Goal: Task Accomplishment & Management: Use online tool/utility

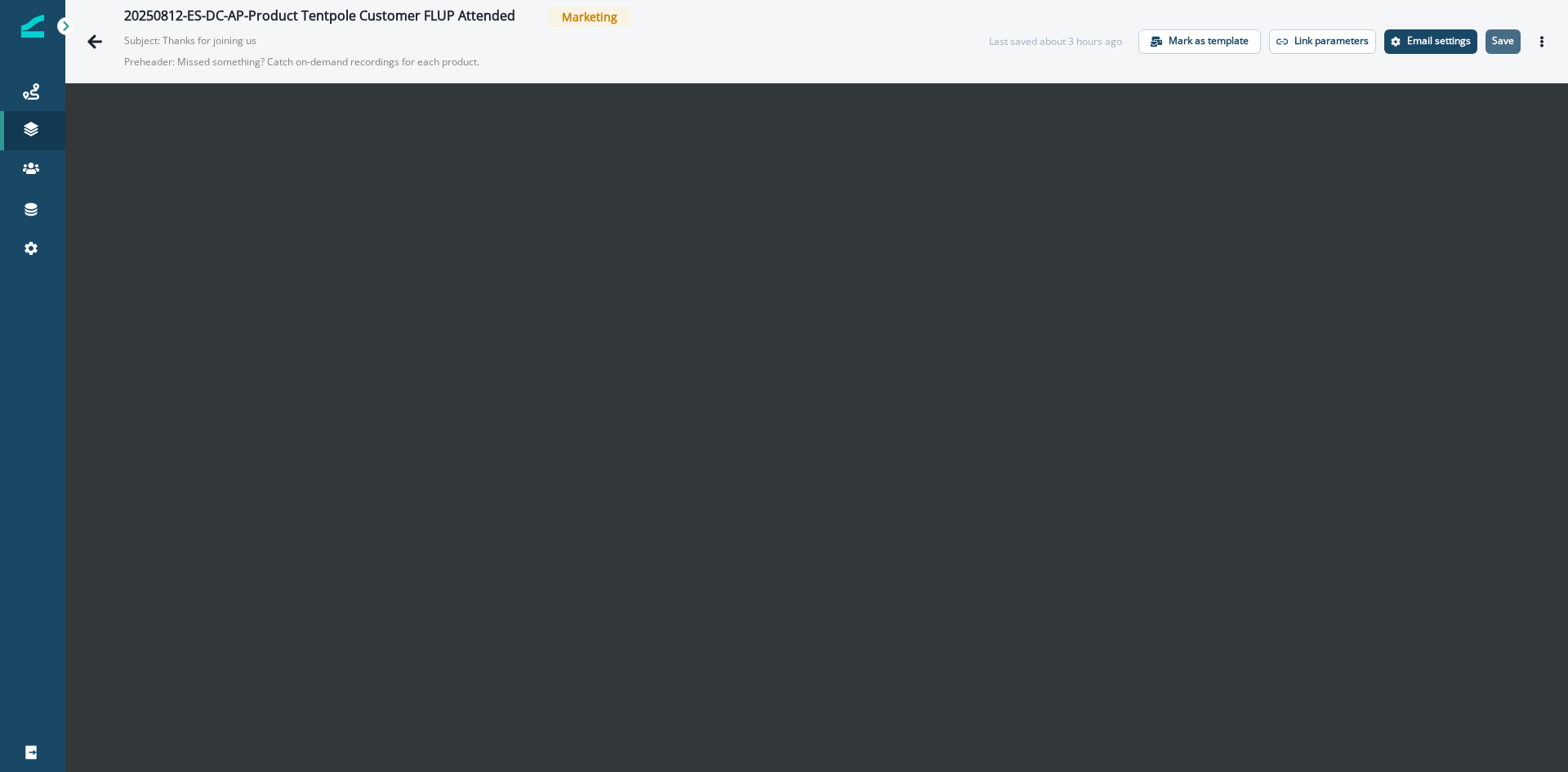
click at [1492, 37] on p "Save" at bounding box center [1504, 41] width 22 height 11
click at [1536, 43] on icon "Actions" at bounding box center [1542, 42] width 11 height 11
click at [1536, 44] on icon "Actions" at bounding box center [1542, 42] width 11 height 11
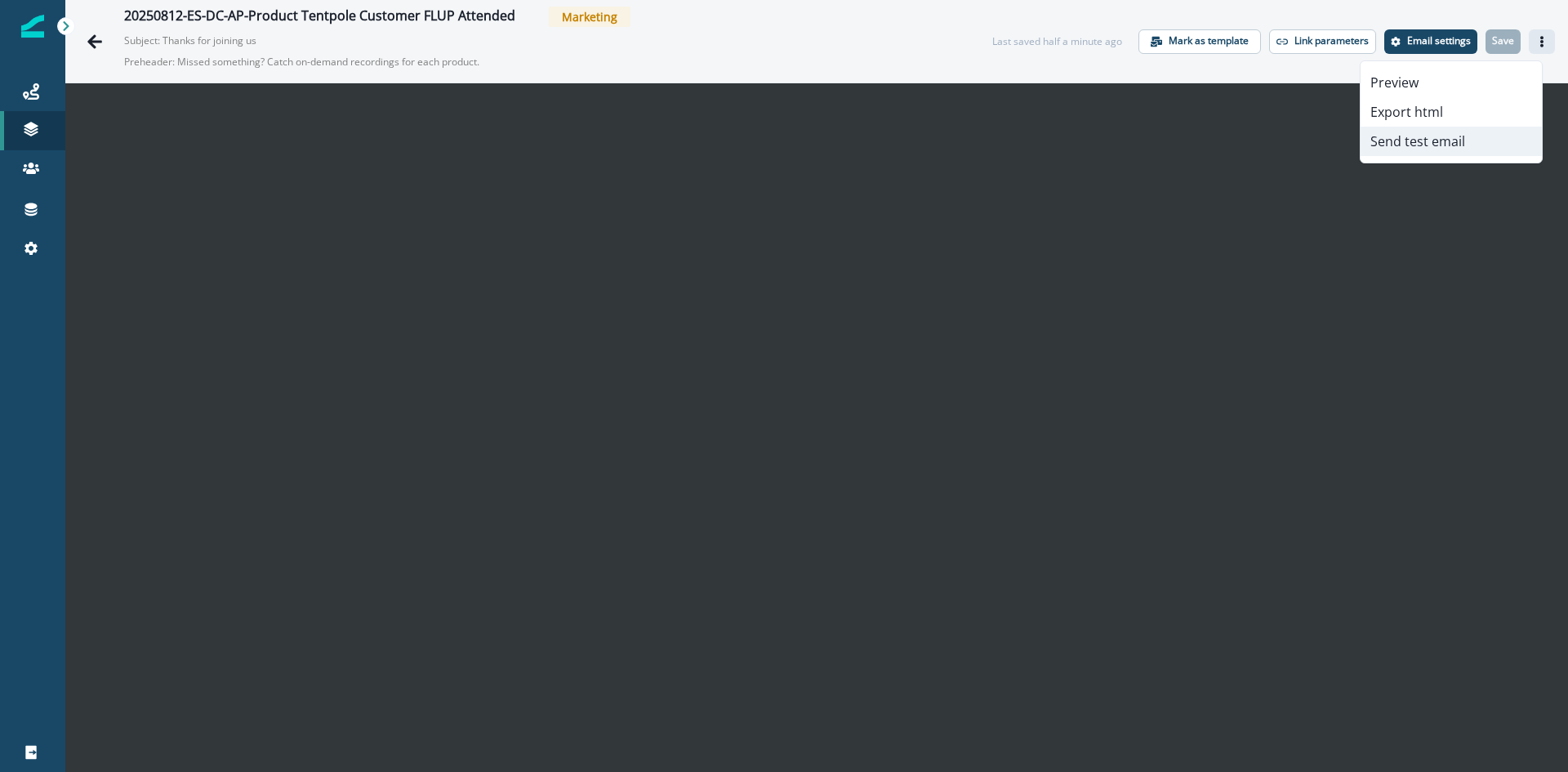
click at [1416, 141] on button "Send test email" at bounding box center [1451, 142] width 181 height 30
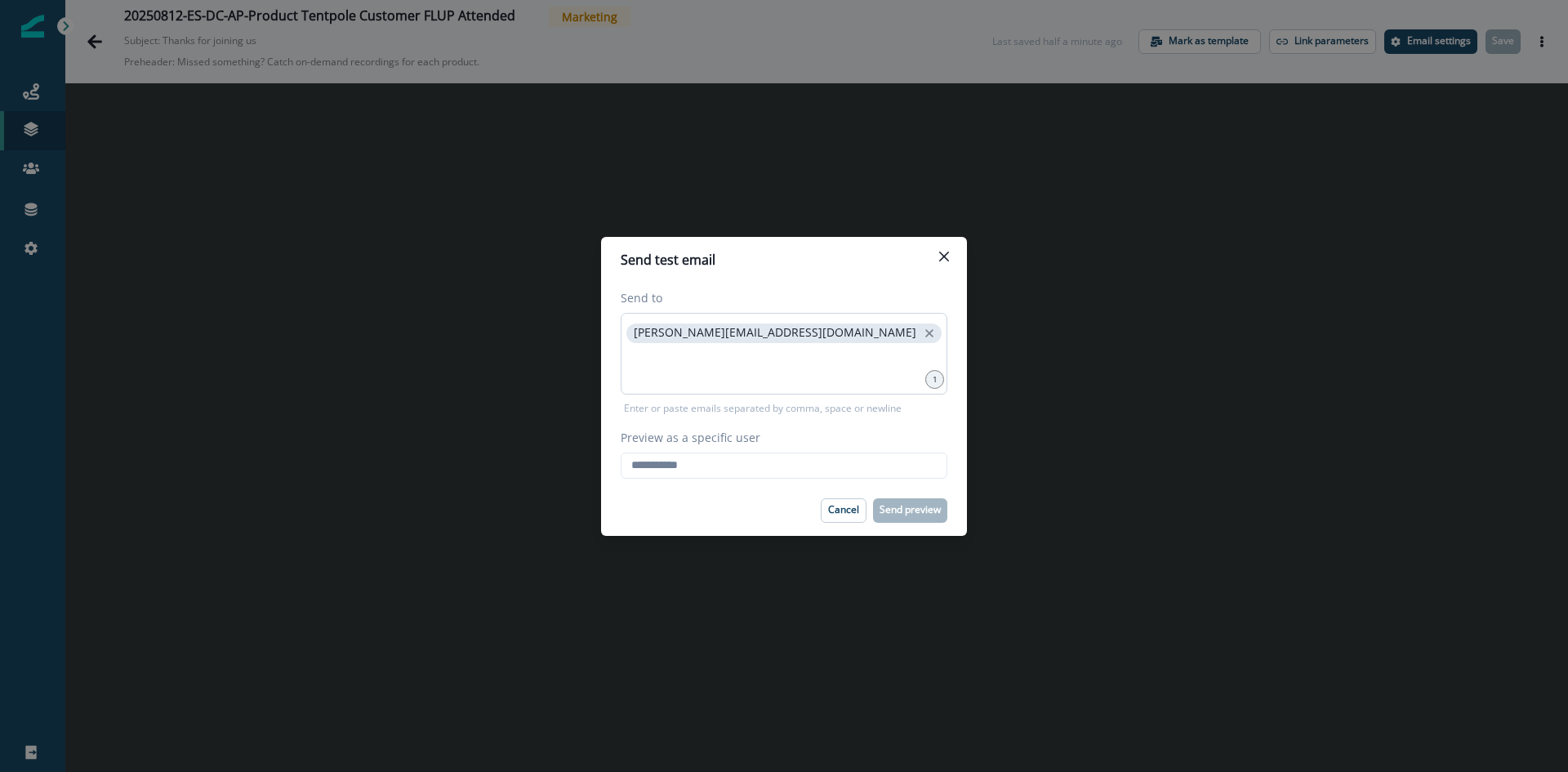
click at [802, 324] on div "[PERSON_NAME][EMAIL_ADDRESS][DOMAIN_NAME]" at bounding box center [784, 354] width 326 height 82
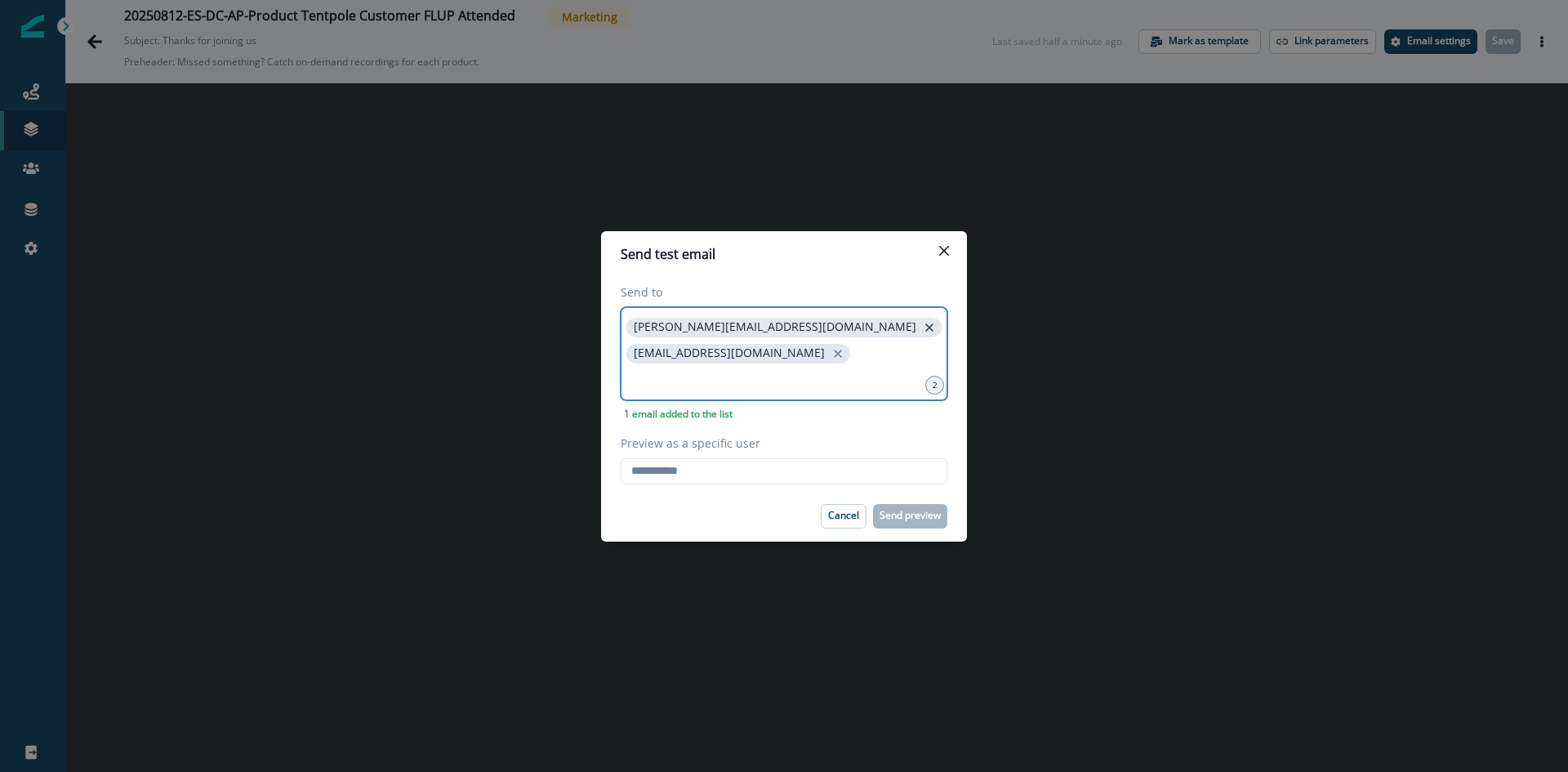
click at [922, 329] on icon "close" at bounding box center [929, 327] width 15 height 15
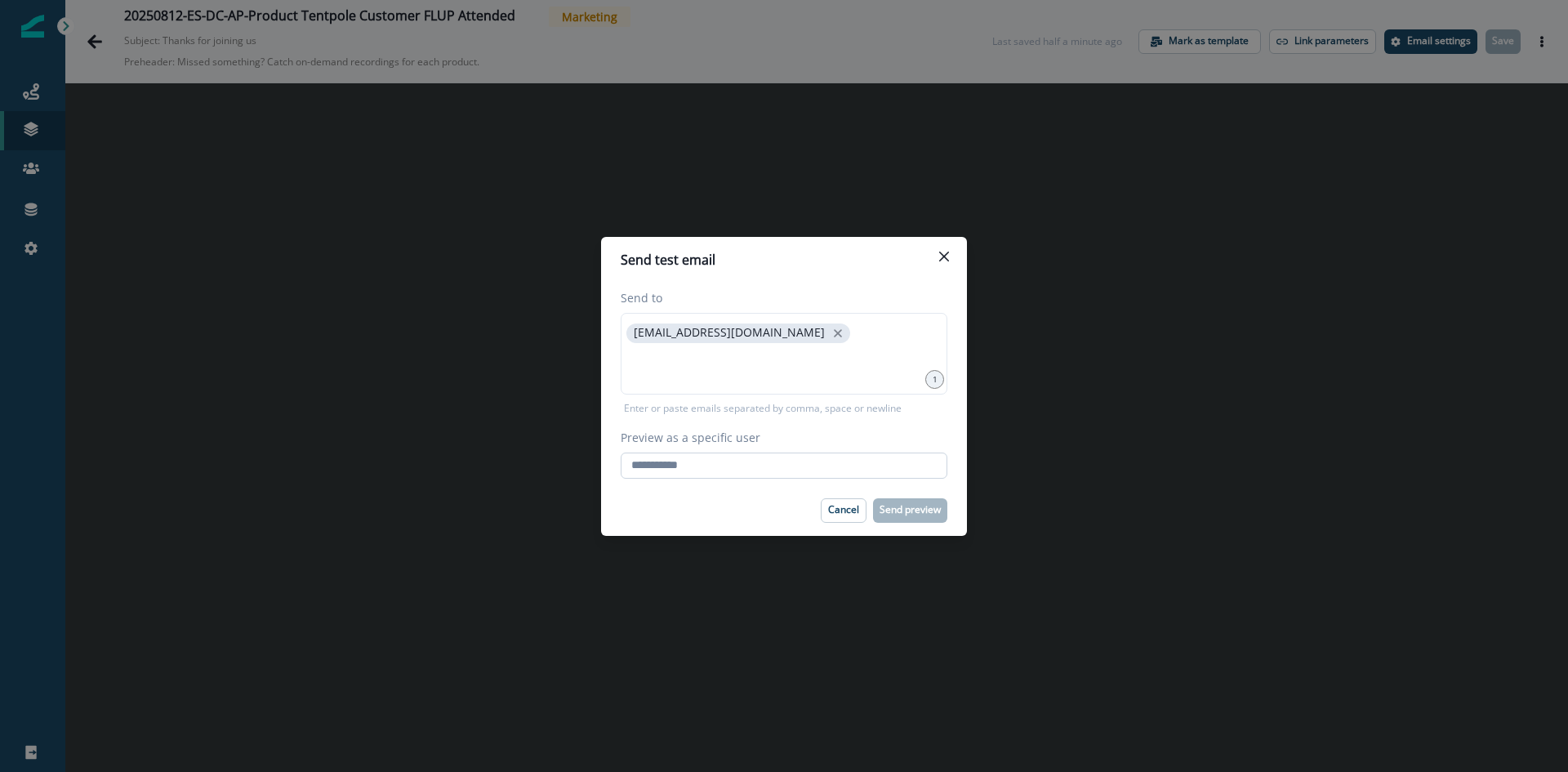
click at [746, 476] on input "Preview as a specific user" at bounding box center [784, 465] width 326 height 26
type input "**********"
click at [915, 519] on button "Send preview" at bounding box center [911, 510] width 75 height 24
click at [896, 515] on p "Send preview" at bounding box center [911, 510] width 62 height 11
click at [913, 510] on p "Send preview" at bounding box center [911, 510] width 62 height 11
